Goal: Transaction & Acquisition: Purchase product/service

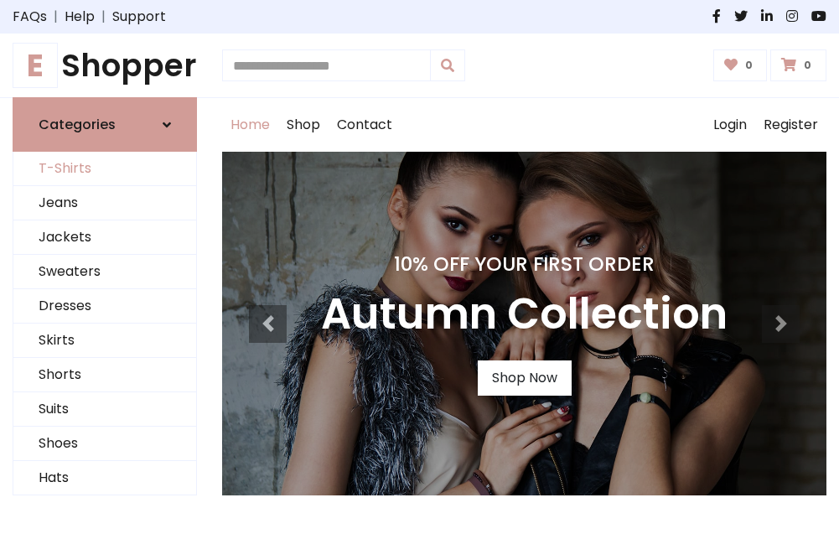
click at [105, 169] on link "T-Shirts" at bounding box center [104, 169] width 183 height 34
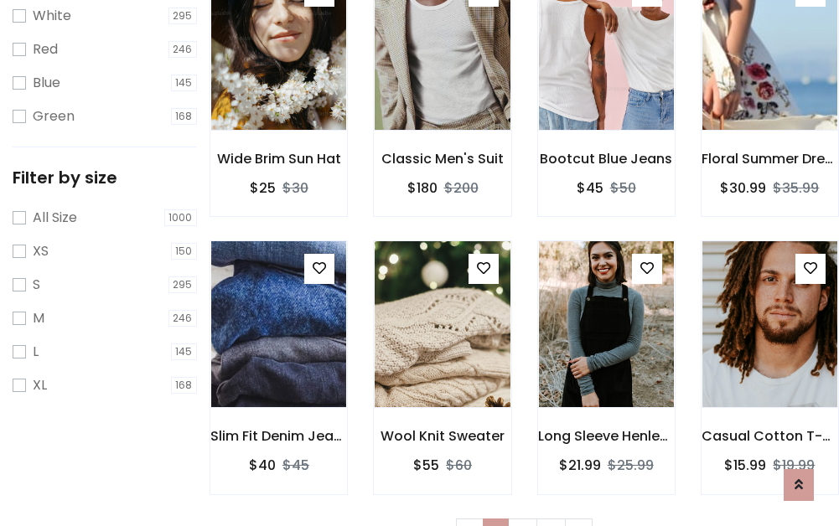
scroll to position [30, 0]
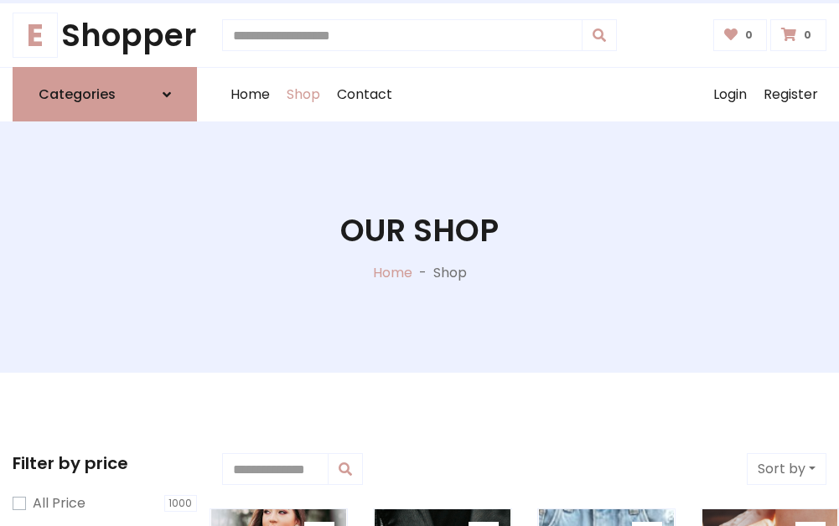
click at [419, 247] on h1 "Our Shop" at bounding box center [419, 230] width 158 height 37
click at [524, 95] on div "Home Shop Contact Log out Login Register" at bounding box center [524, 95] width 604 height 54
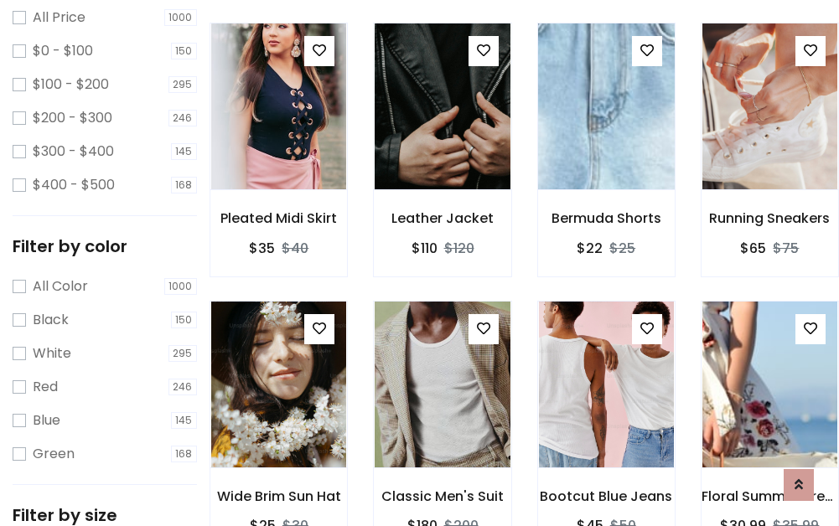
click at [606, 137] on img at bounding box center [606, 106] width 162 height 402
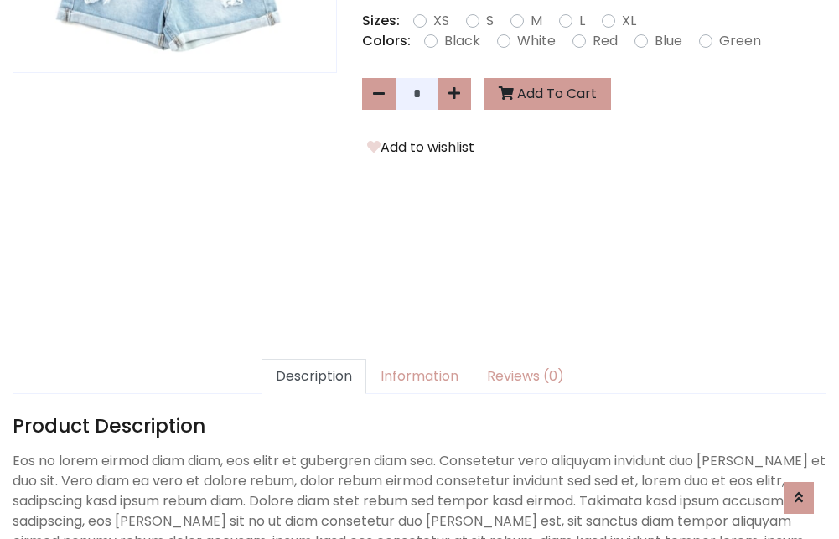
scroll to position [410, 0]
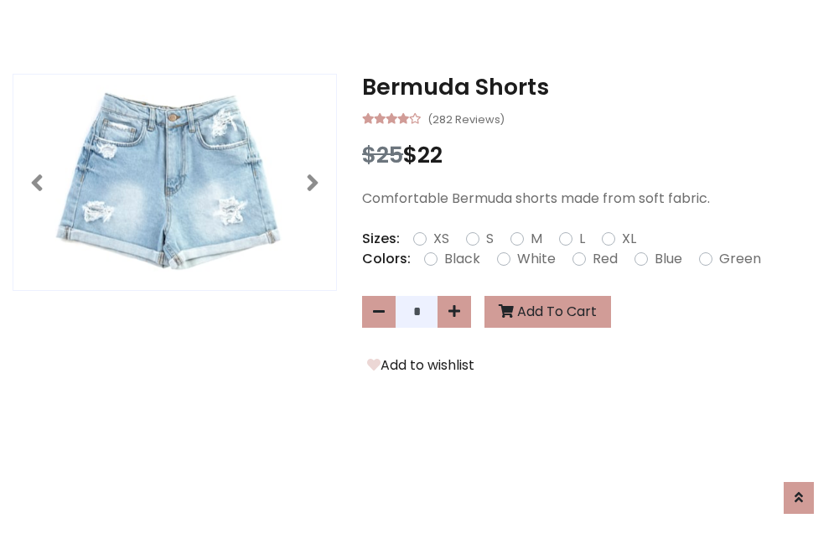
click at [594, 87] on h3 "Bermuda Shorts" at bounding box center [594, 87] width 464 height 27
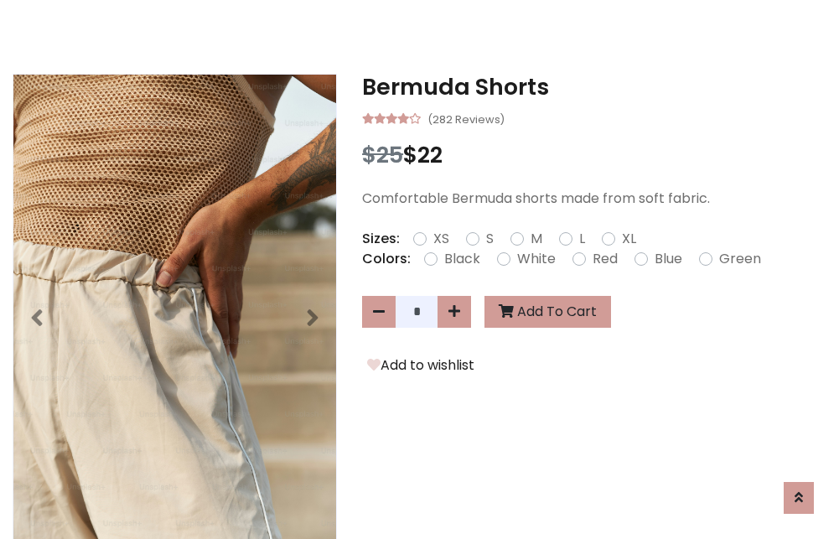
click at [594, 87] on h3 "Bermuda Shorts" at bounding box center [594, 87] width 464 height 27
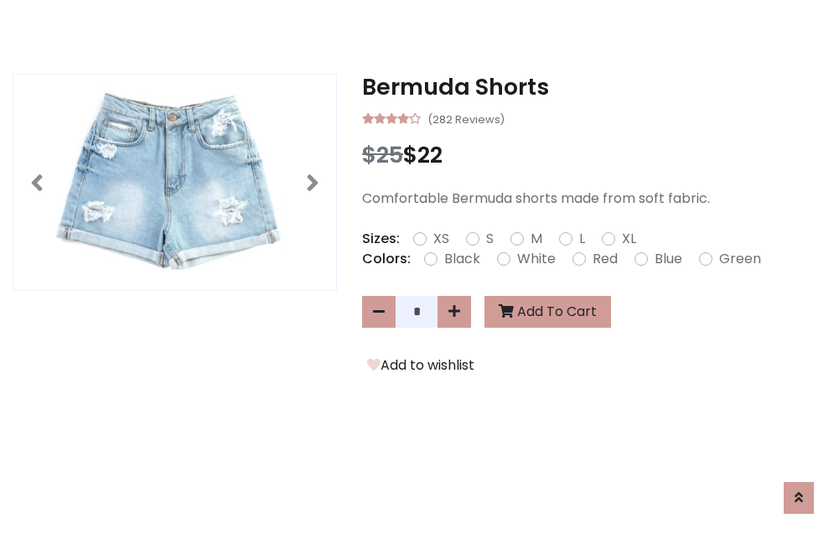
click at [594, 87] on h3 "Bermuda Shorts" at bounding box center [594, 87] width 464 height 27
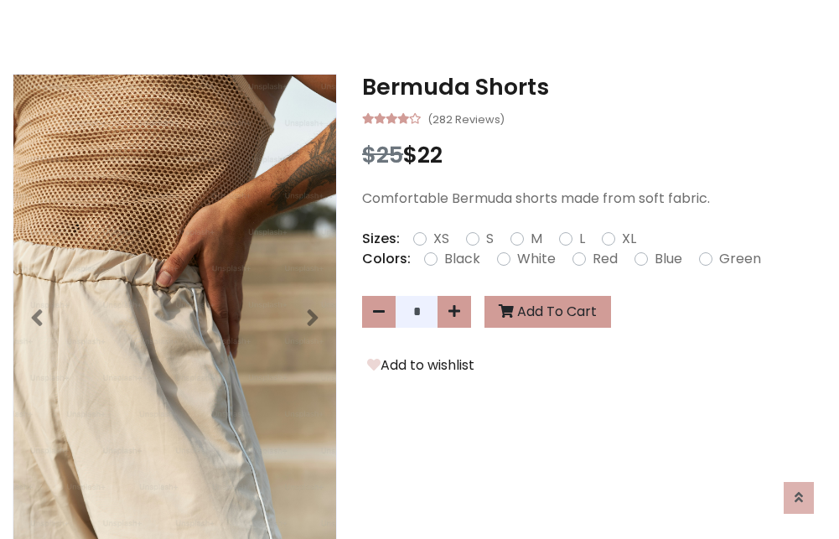
scroll to position [0, 0]
